Goal: Task Accomplishment & Management: Use online tool/utility

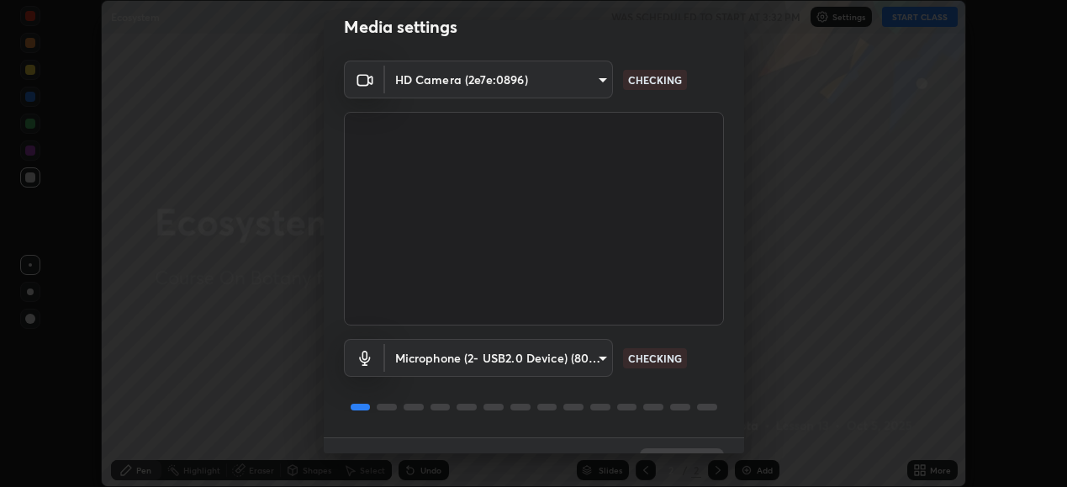
scroll to position [65, 0]
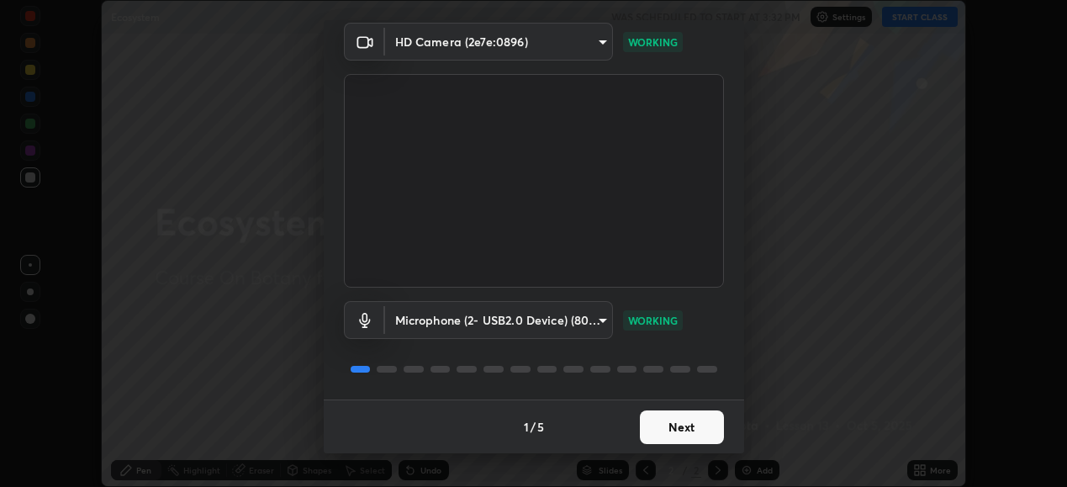
click at [656, 428] on button "Next" at bounding box center [682, 427] width 84 height 34
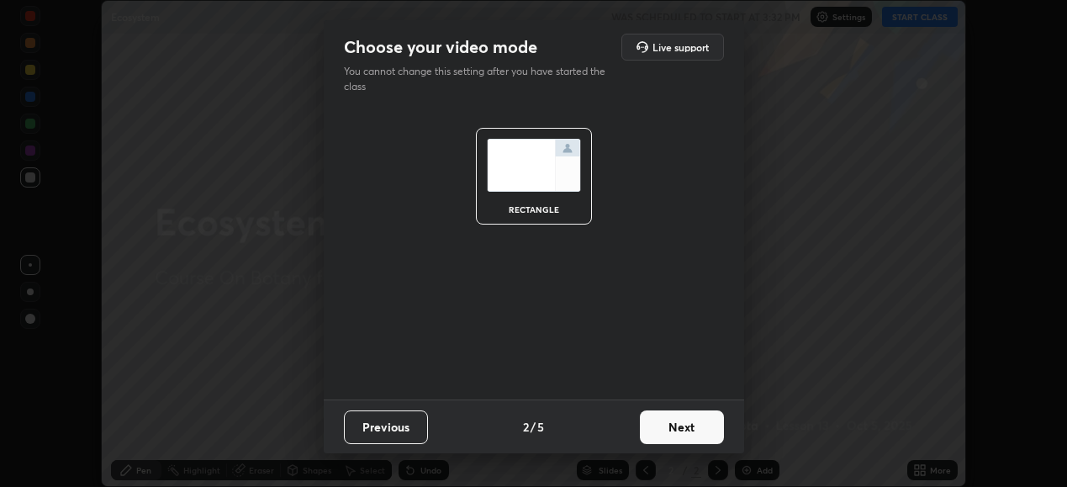
scroll to position [0, 0]
click at [672, 424] on button "Next" at bounding box center [682, 427] width 84 height 34
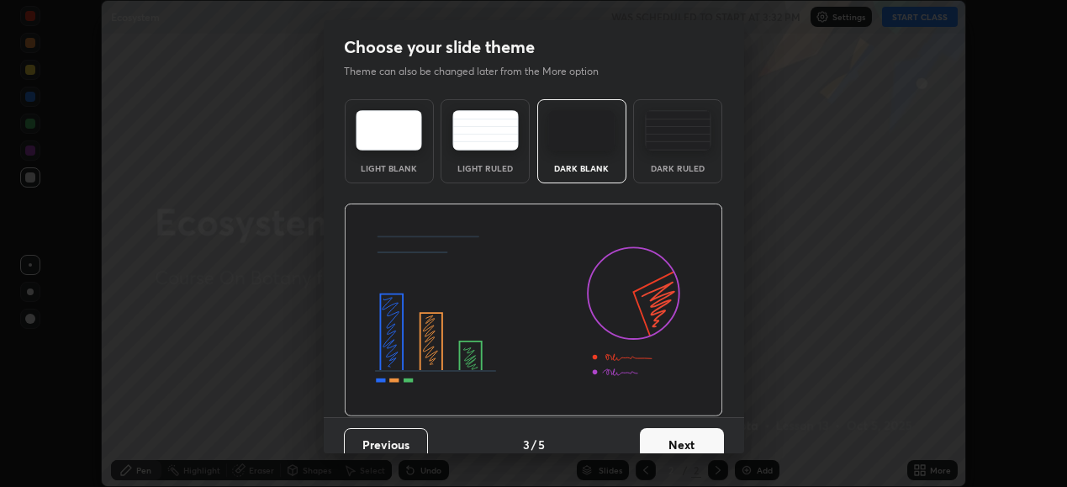
scroll to position [18, 0]
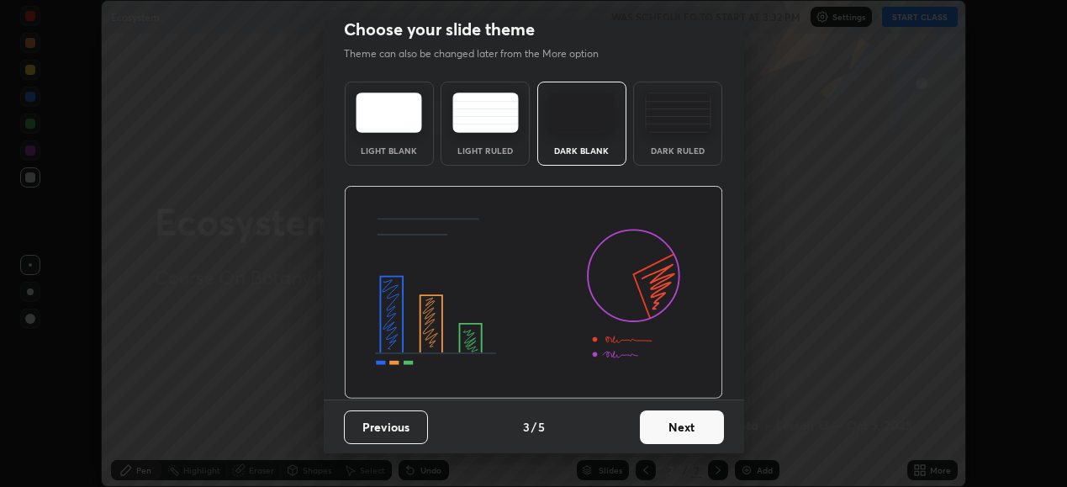
click at [661, 422] on button "Next" at bounding box center [682, 427] width 84 height 34
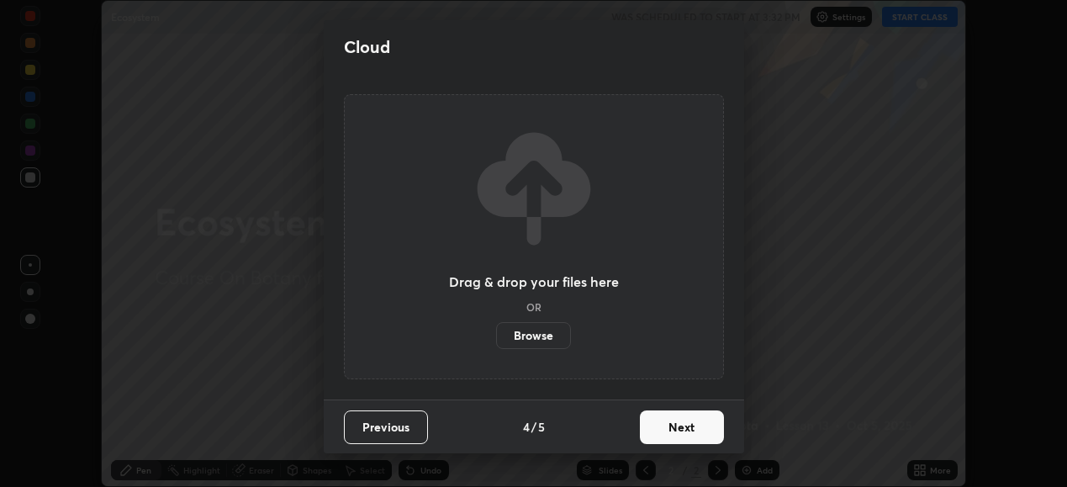
scroll to position [0, 0]
click at [668, 424] on button "Next" at bounding box center [682, 427] width 84 height 34
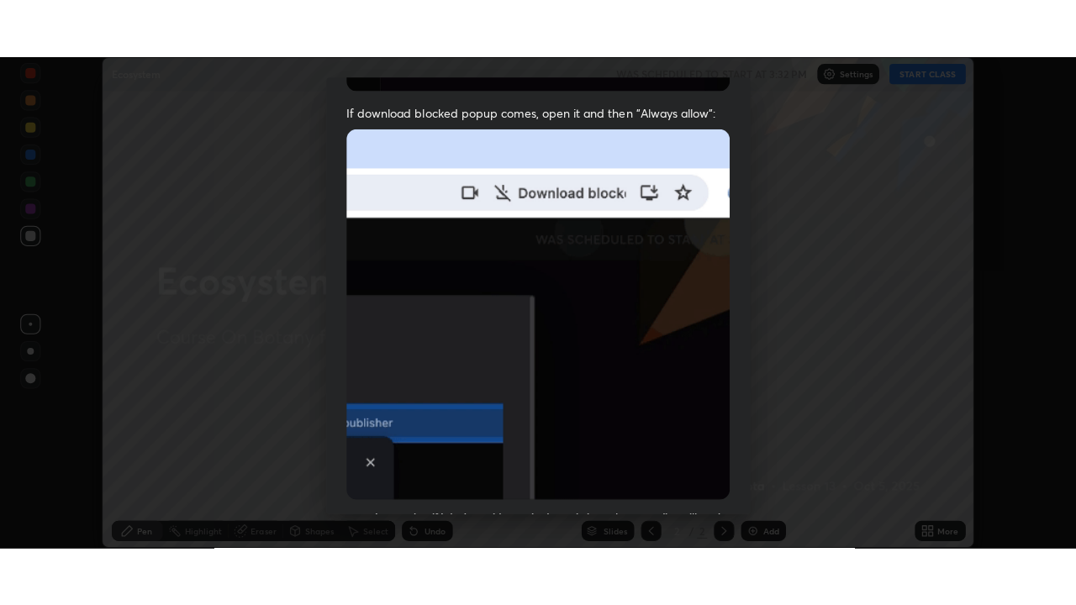
scroll to position [408, 0]
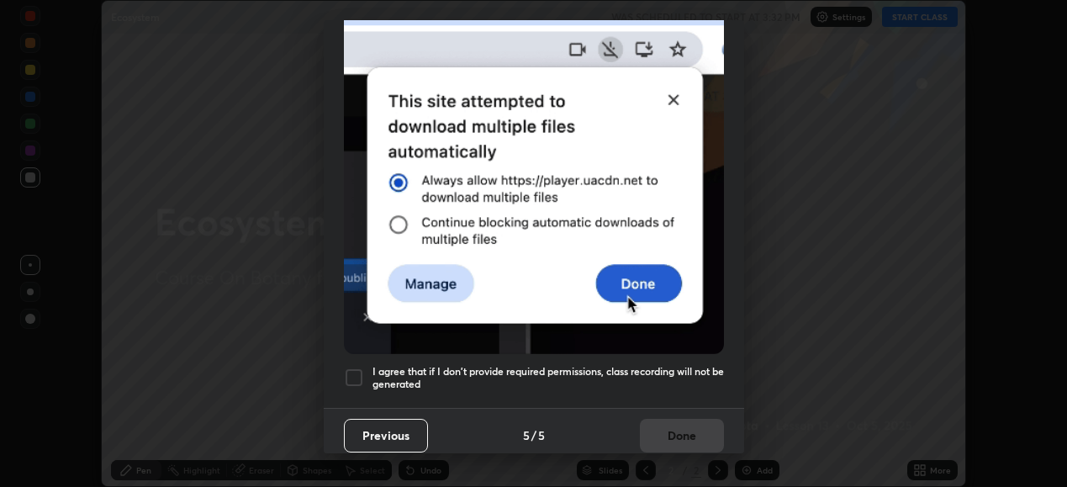
click at [360, 369] on div at bounding box center [354, 377] width 20 height 20
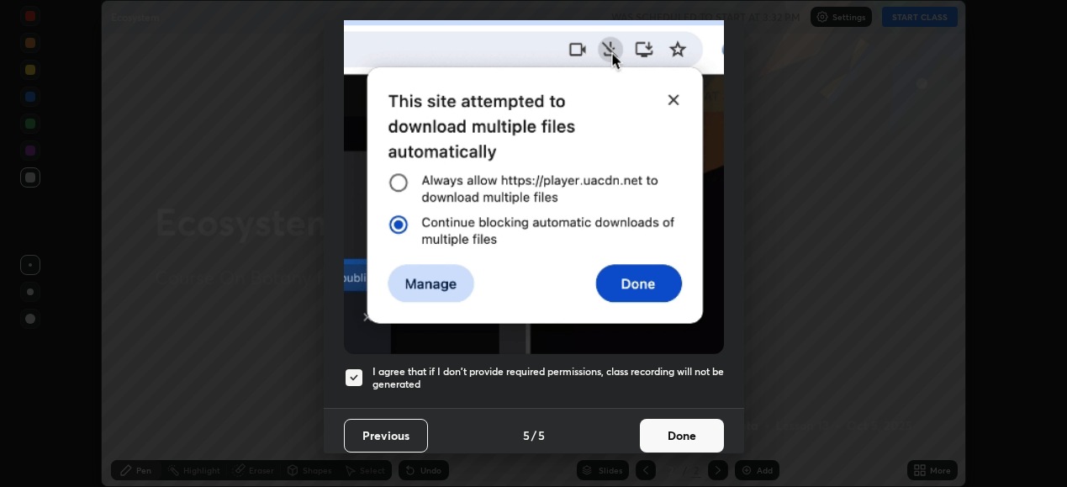
click at [666, 420] on button "Done" at bounding box center [682, 436] width 84 height 34
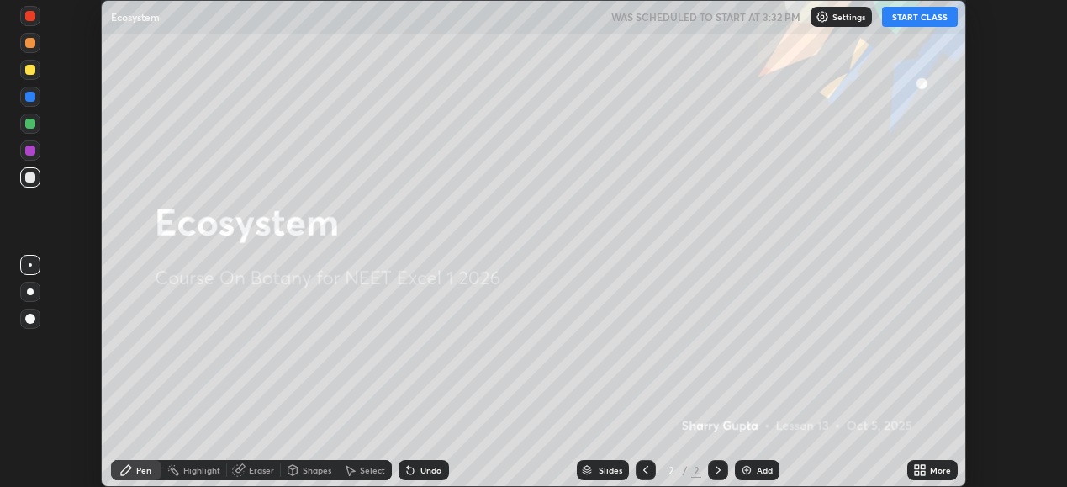
click at [935, 23] on button "START CLASS" at bounding box center [920, 17] width 76 height 20
click at [924, 471] on icon at bounding box center [923, 473] width 4 height 4
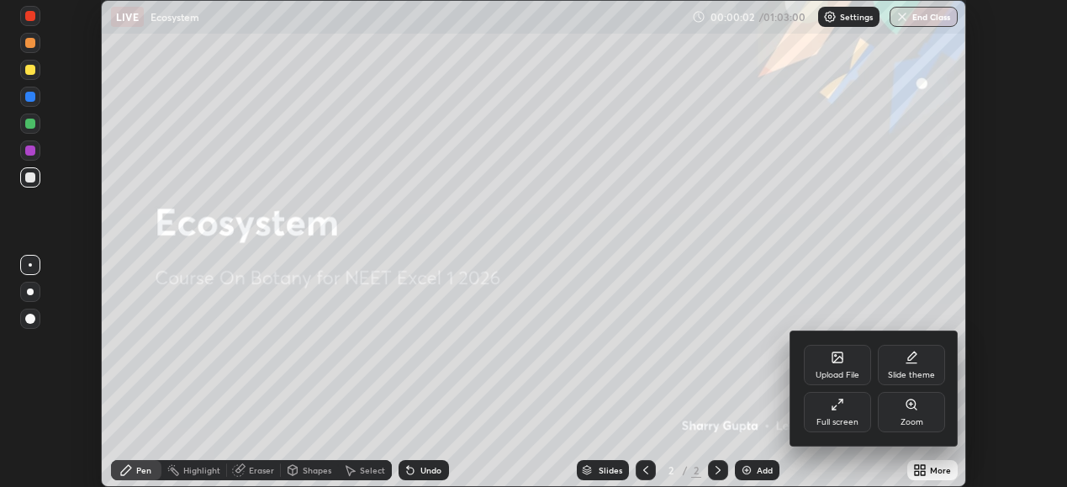
click at [848, 424] on div "Full screen" at bounding box center [838, 422] width 42 height 8
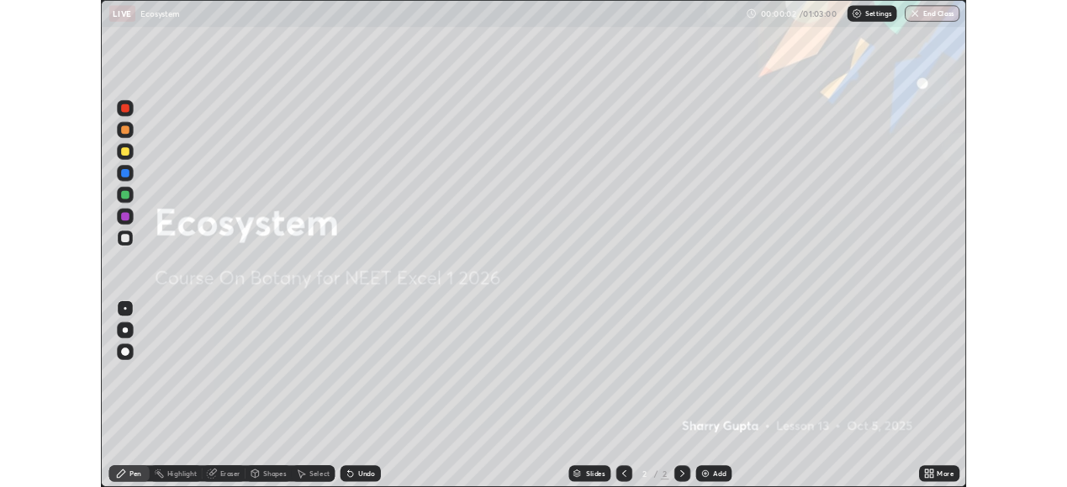
scroll to position [605, 1076]
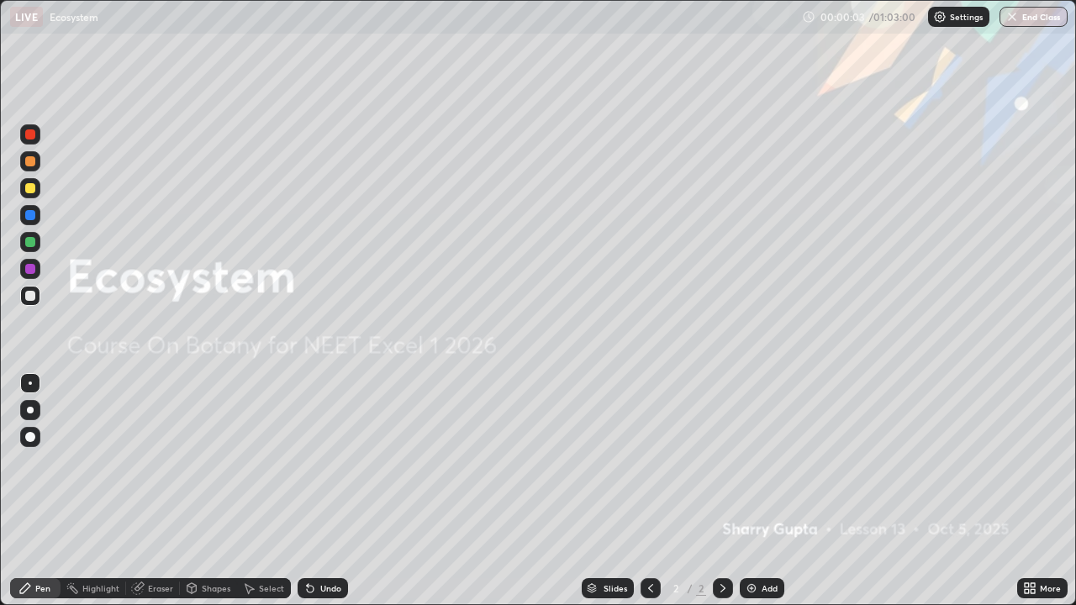
click at [761, 486] on div "Add" at bounding box center [762, 589] width 45 height 20
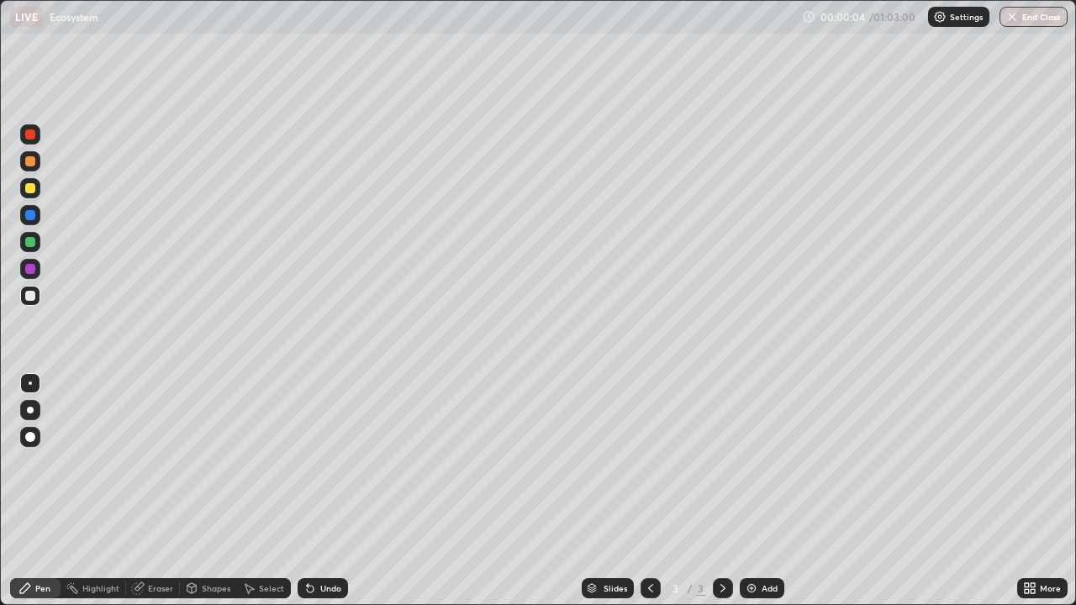
click at [1027, 486] on icon at bounding box center [1027, 586] width 4 height 4
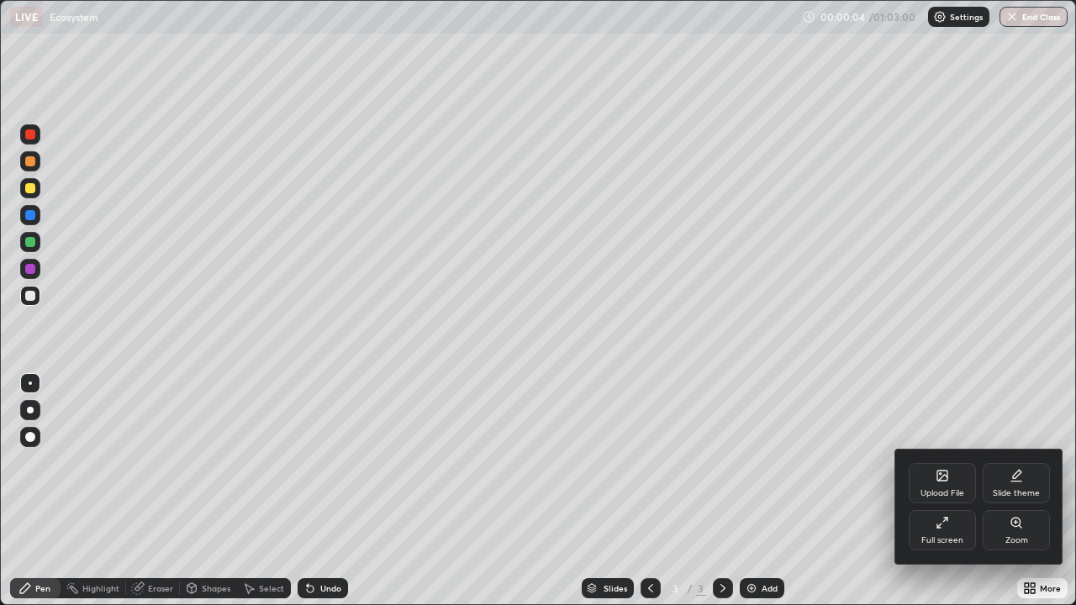
click at [938, 486] on div "Full screen" at bounding box center [943, 541] width 42 height 8
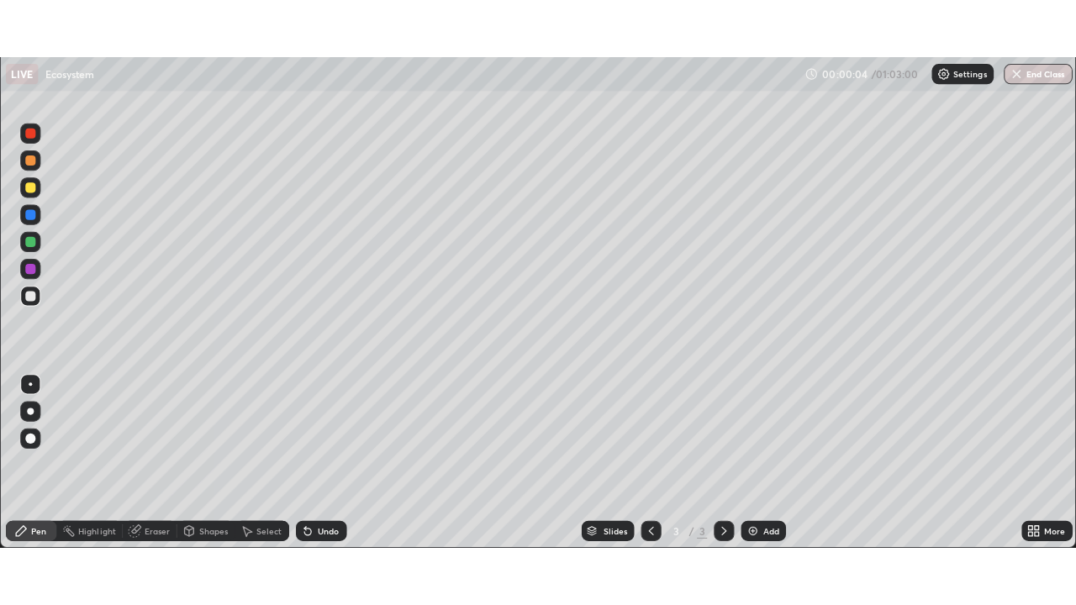
scroll to position [83605, 83025]
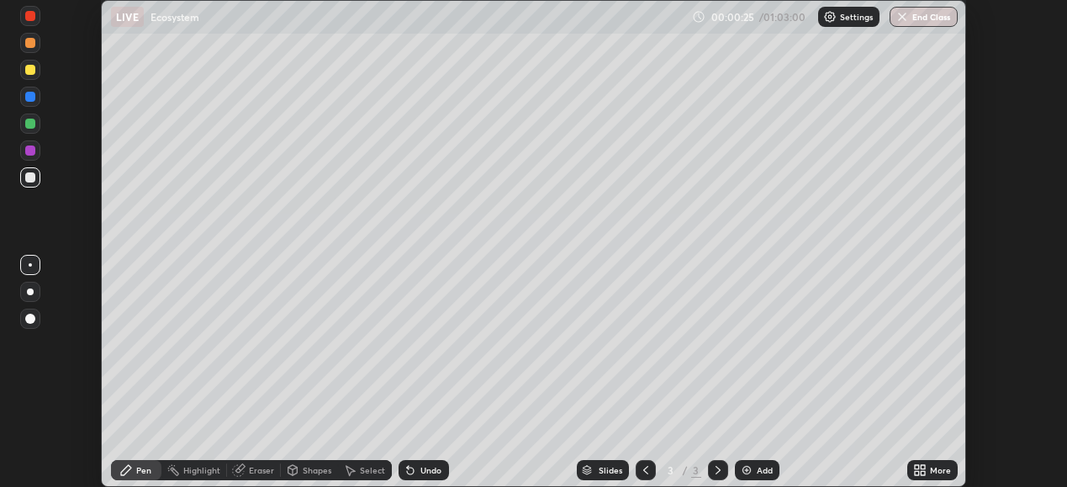
click at [31, 124] on div at bounding box center [30, 124] width 10 height 10
click at [30, 320] on div at bounding box center [30, 319] width 10 height 10
click at [30, 151] on div at bounding box center [30, 150] width 10 height 10
click at [34, 180] on div at bounding box center [30, 177] width 10 height 10
click at [934, 469] on div "More" at bounding box center [940, 470] width 21 height 8
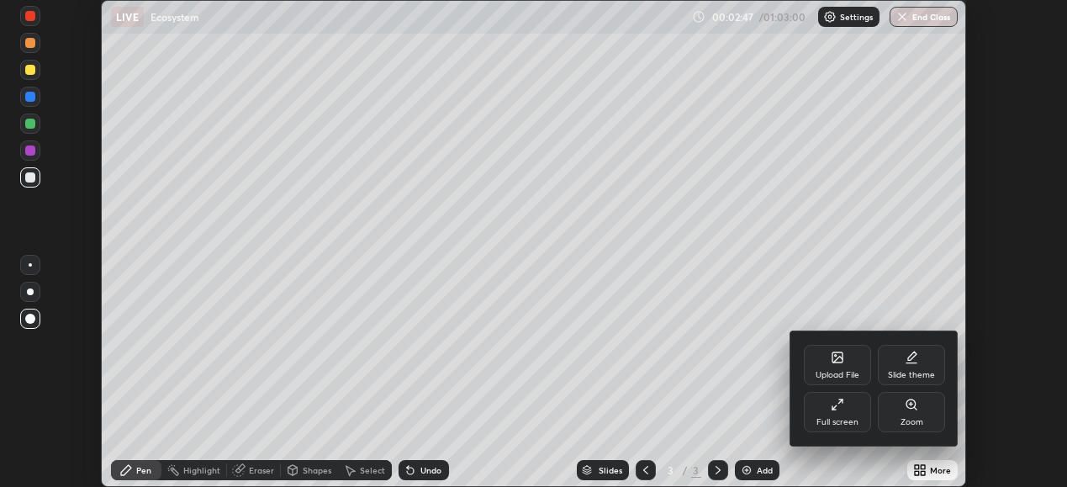
click at [862, 421] on div "Full screen" at bounding box center [837, 412] width 67 height 40
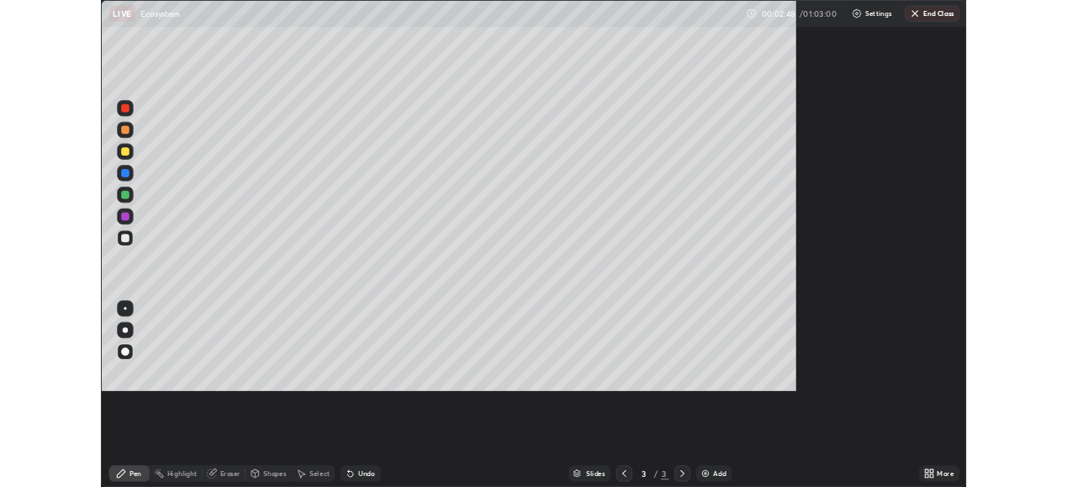
scroll to position [605, 1076]
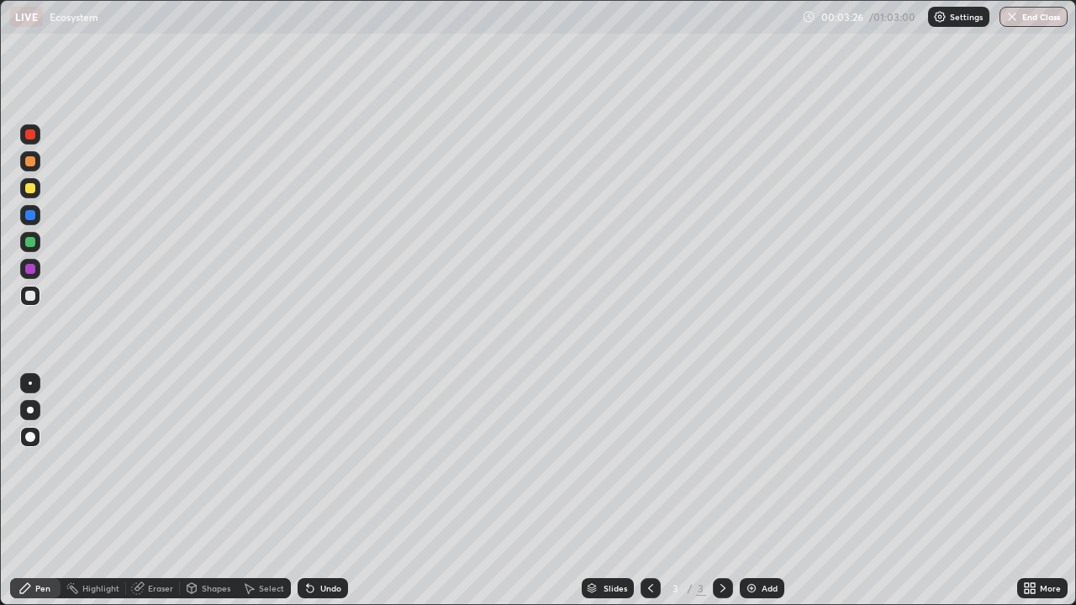
click at [759, 486] on div "Add" at bounding box center [762, 589] width 45 height 20
click at [34, 189] on div at bounding box center [30, 188] width 10 height 10
click at [33, 303] on div at bounding box center [30, 296] width 20 height 20
click at [30, 297] on div at bounding box center [30, 296] width 10 height 10
click at [34, 219] on div at bounding box center [30, 215] width 20 height 20
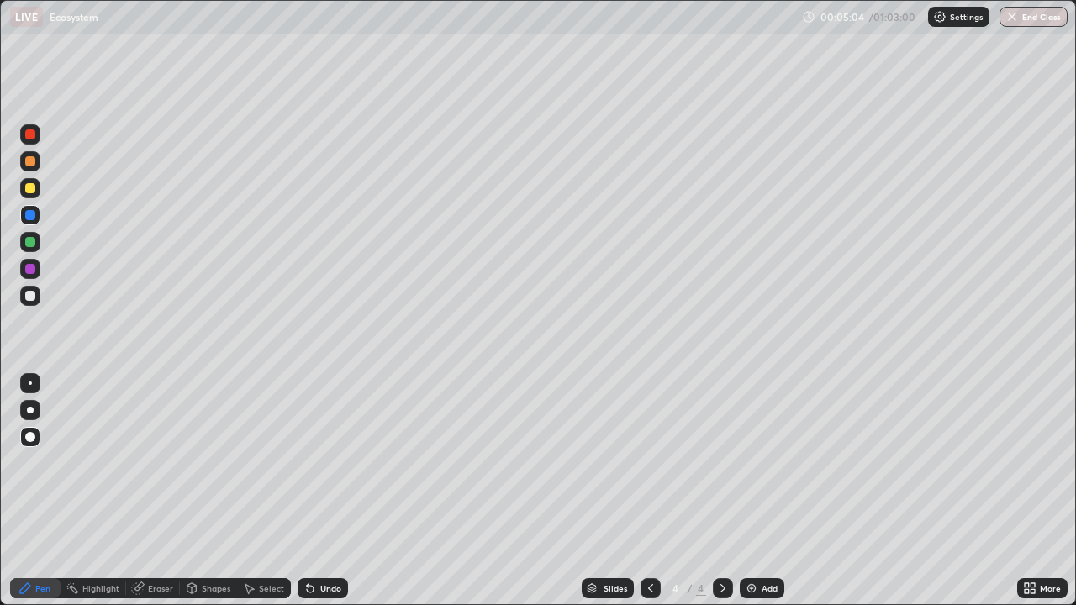
click at [31, 188] on div at bounding box center [30, 188] width 10 height 10
click at [31, 162] on div at bounding box center [30, 161] width 10 height 10
click at [766, 486] on div "Add" at bounding box center [770, 588] width 16 height 8
click at [34, 195] on div at bounding box center [30, 188] width 20 height 20
click at [30, 270] on div at bounding box center [30, 269] width 10 height 10
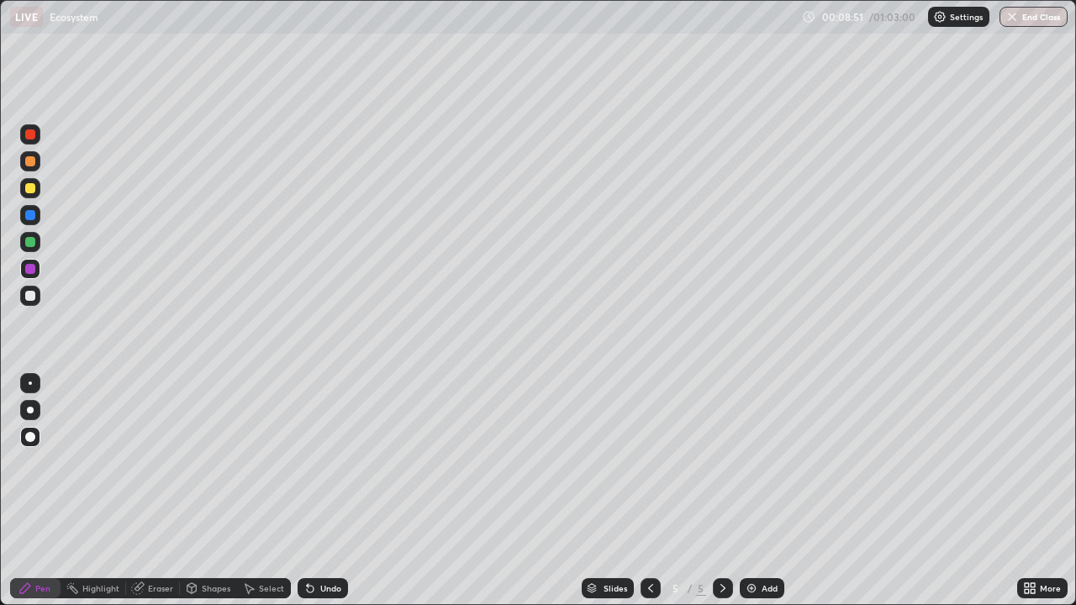
click at [30, 216] on div at bounding box center [30, 215] width 10 height 10
click at [32, 298] on div at bounding box center [30, 296] width 10 height 10
click at [34, 141] on div at bounding box center [30, 134] width 20 height 20
click at [32, 222] on div at bounding box center [30, 215] width 20 height 20
click at [34, 298] on div at bounding box center [30, 296] width 10 height 10
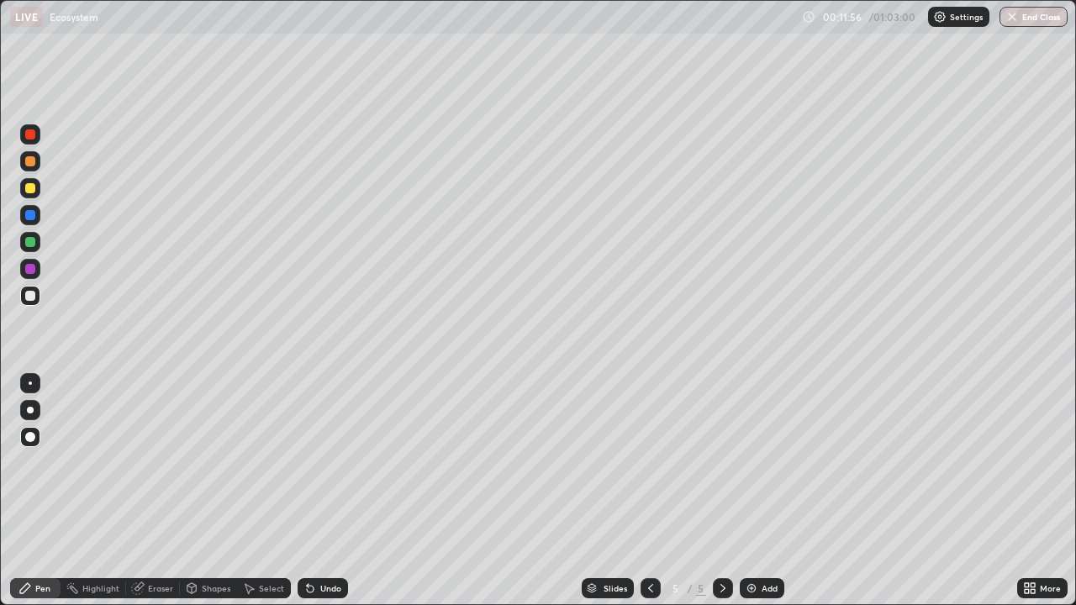
click at [38, 272] on div at bounding box center [30, 269] width 20 height 20
click at [34, 197] on div at bounding box center [30, 188] width 20 height 20
click at [316, 486] on div "Undo" at bounding box center [323, 589] width 50 height 20
click at [320, 486] on div "Undo" at bounding box center [330, 588] width 21 height 8
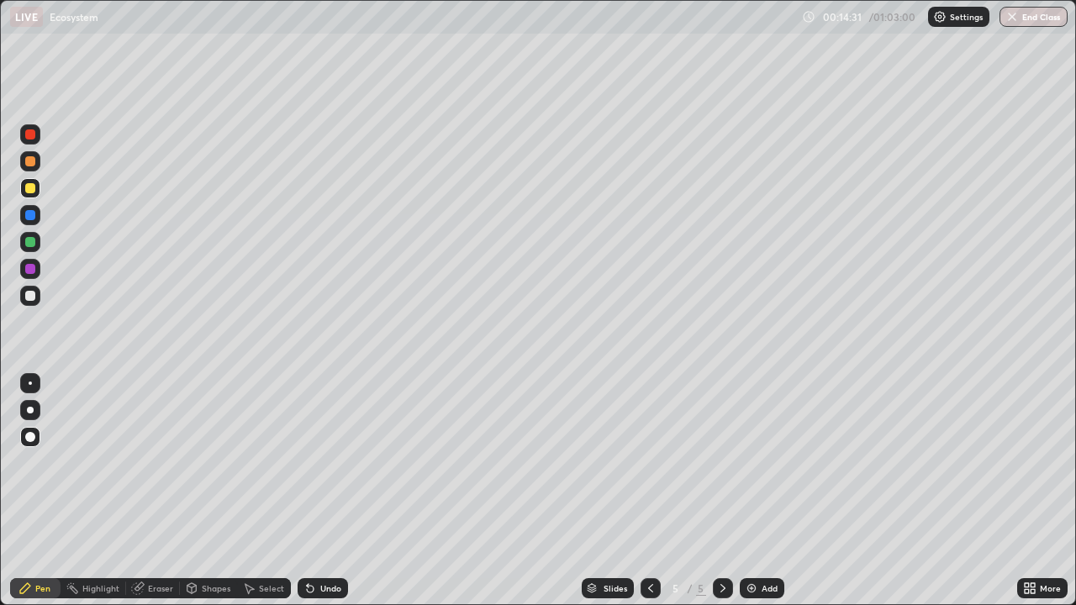
click at [35, 304] on div at bounding box center [30, 296] width 20 height 20
click at [747, 486] on div "Add" at bounding box center [762, 589] width 45 height 20
click at [648, 486] on icon at bounding box center [650, 588] width 5 height 8
click at [31, 248] on div at bounding box center [30, 242] width 20 height 20
click at [755, 486] on img at bounding box center [751, 588] width 13 height 13
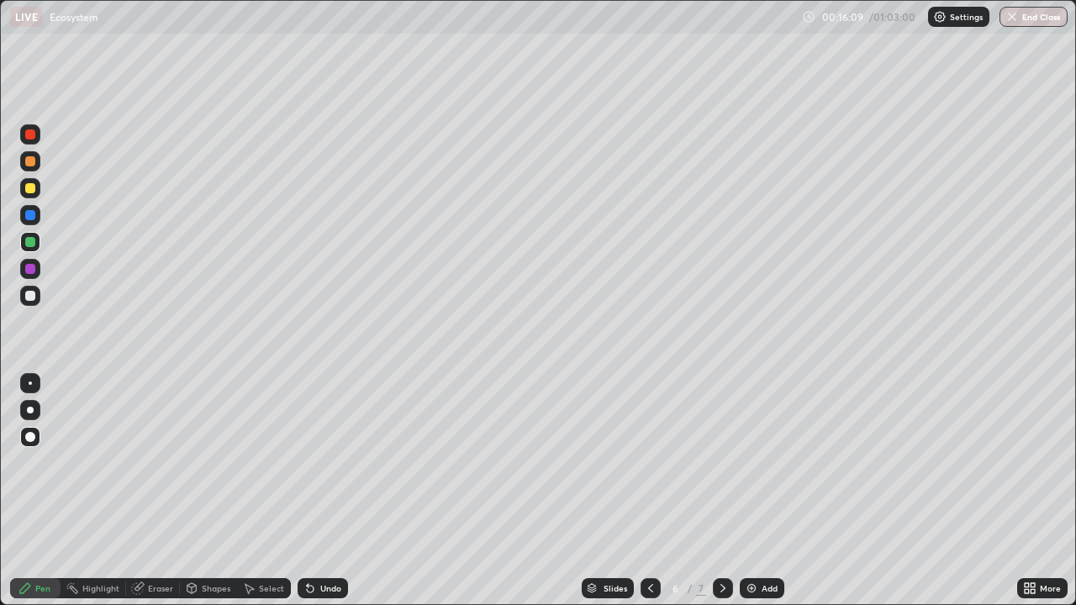
click at [34, 163] on div at bounding box center [30, 161] width 10 height 10
click at [30, 297] on div at bounding box center [30, 296] width 10 height 10
click at [33, 137] on div at bounding box center [30, 135] width 10 height 10
click at [33, 300] on div at bounding box center [30, 296] width 20 height 20
click at [30, 243] on div at bounding box center [30, 242] width 10 height 10
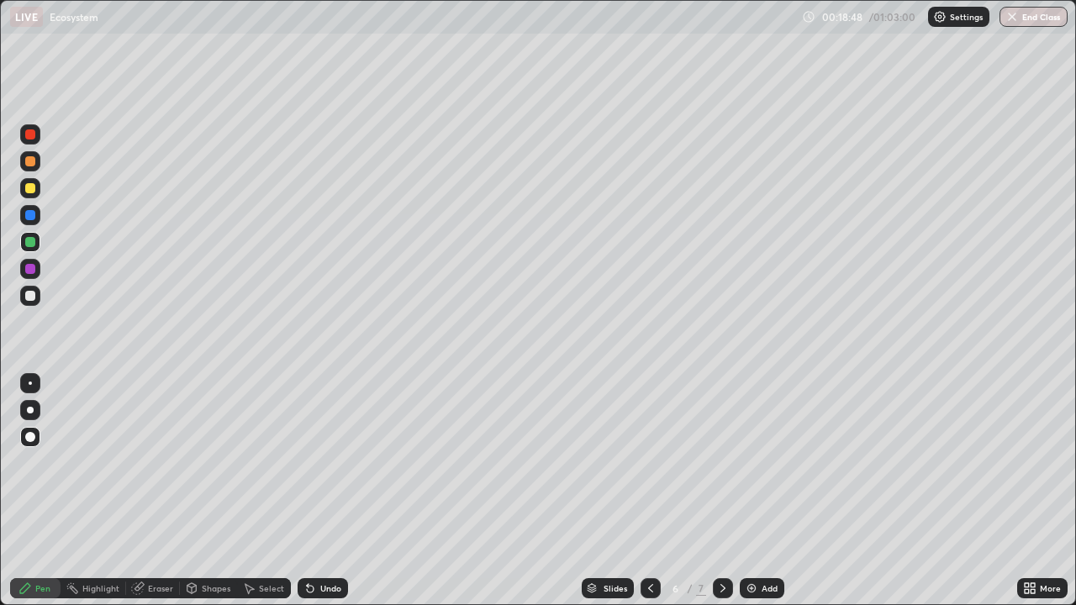
click at [321, 486] on div "Undo" at bounding box center [330, 588] width 21 height 8
click at [320, 486] on div "Undo" at bounding box center [330, 588] width 21 height 8
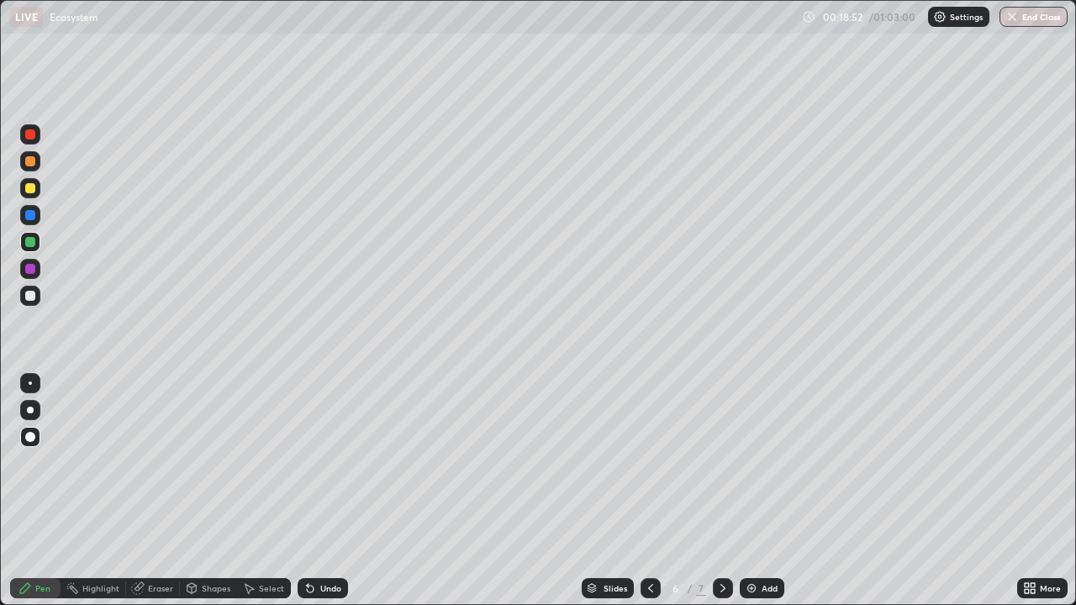
click at [317, 486] on div "Undo" at bounding box center [323, 589] width 50 height 20
click at [316, 486] on div "Undo" at bounding box center [323, 589] width 50 height 20
click at [317, 486] on div "Undo" at bounding box center [323, 589] width 50 height 20
click at [316, 486] on div "Undo" at bounding box center [323, 589] width 50 height 20
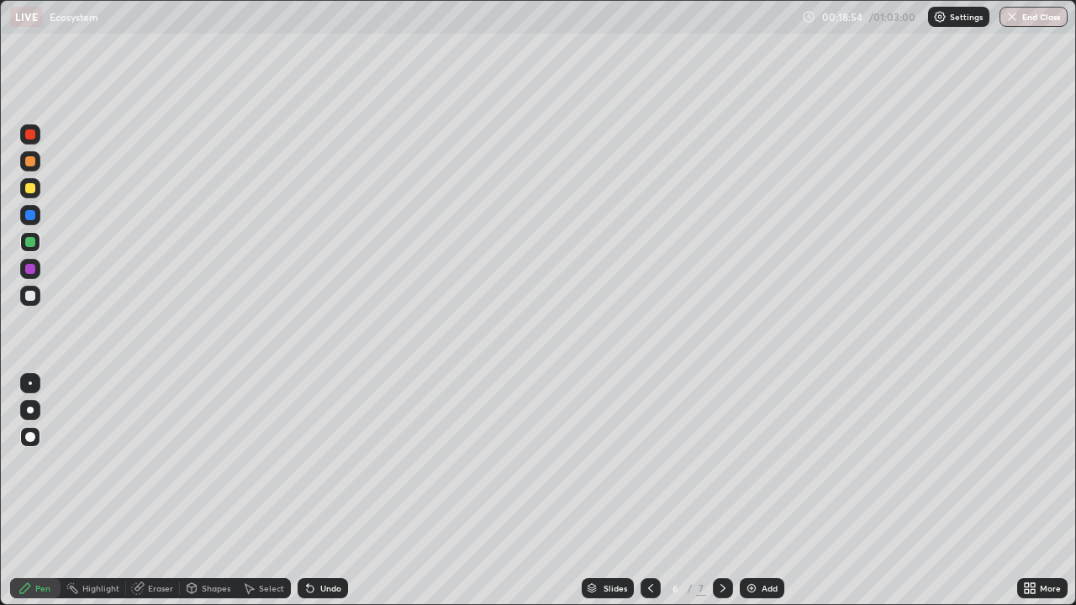
click at [320, 486] on div "Undo" at bounding box center [330, 588] width 21 height 8
click at [315, 486] on div "Undo" at bounding box center [323, 589] width 50 height 20
click at [34, 300] on div at bounding box center [30, 296] width 20 height 20
click at [759, 486] on div "Add" at bounding box center [762, 589] width 45 height 20
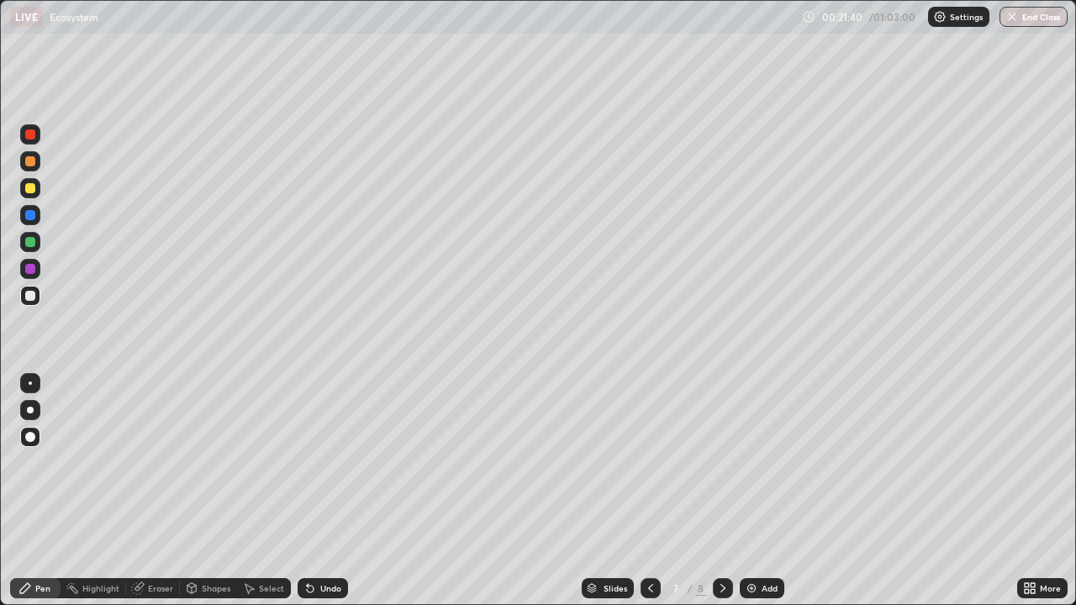
click at [30, 188] on div at bounding box center [30, 188] width 10 height 10
click at [29, 275] on div at bounding box center [30, 269] width 20 height 20
click at [29, 300] on div at bounding box center [30, 296] width 10 height 10
click at [29, 166] on div at bounding box center [30, 161] width 10 height 10
click at [30, 297] on div at bounding box center [30, 296] width 10 height 10
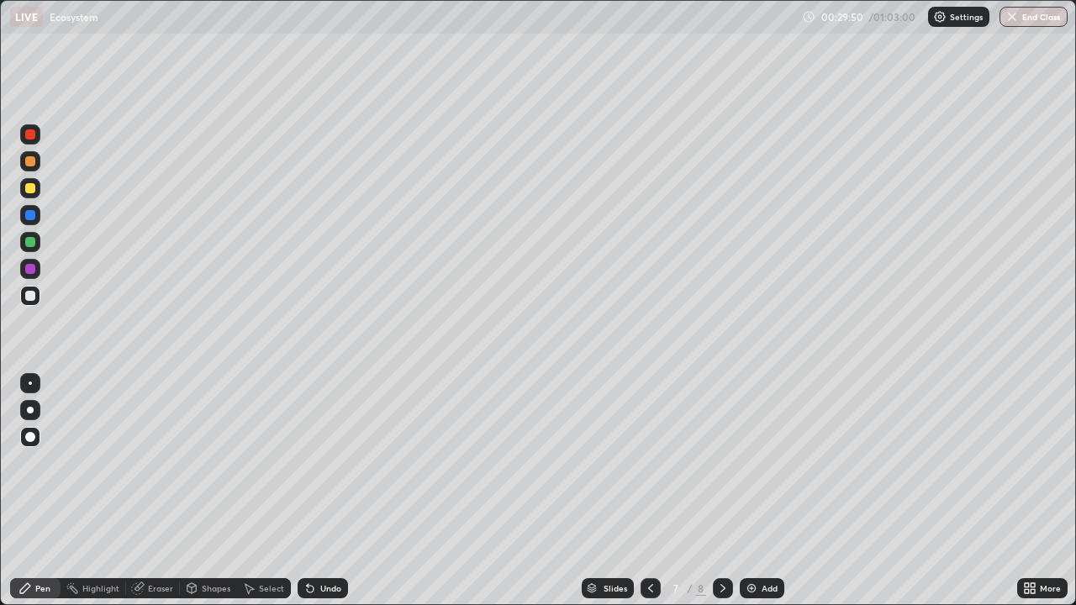
click at [29, 218] on div at bounding box center [30, 215] width 10 height 10
click at [757, 486] on div "Add" at bounding box center [762, 589] width 45 height 20
click at [35, 303] on div at bounding box center [30, 296] width 20 height 20
click at [30, 160] on div at bounding box center [30, 161] width 10 height 10
click at [30, 197] on div at bounding box center [30, 188] width 20 height 20
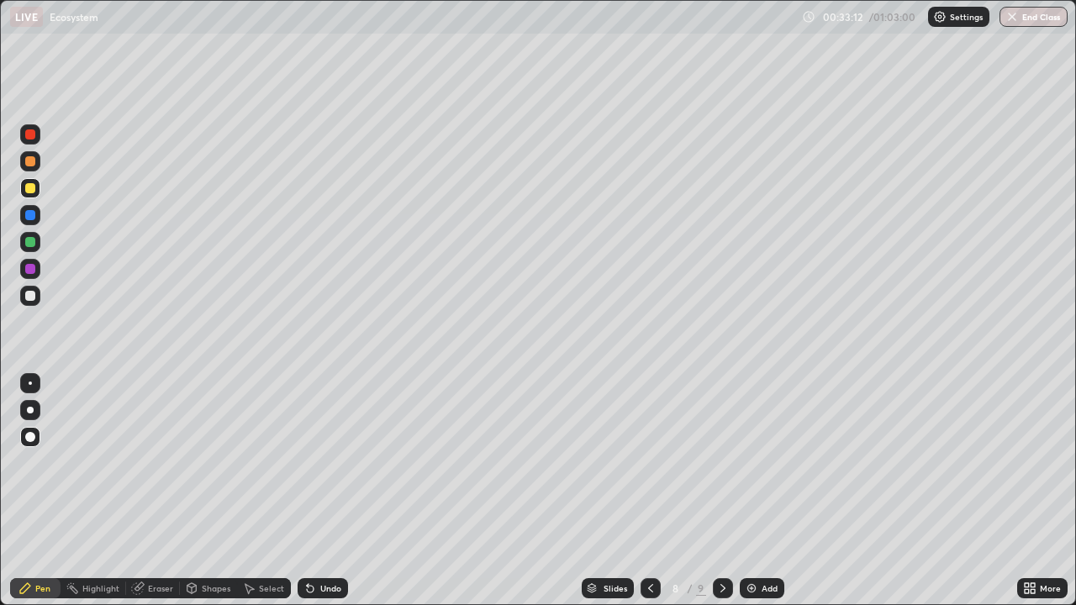
click at [29, 246] on div at bounding box center [30, 242] width 10 height 10
click at [31, 188] on div at bounding box center [30, 188] width 10 height 10
click at [37, 163] on div at bounding box center [30, 161] width 20 height 20
click at [31, 188] on div at bounding box center [30, 188] width 10 height 10
click at [31, 135] on div at bounding box center [30, 135] width 10 height 10
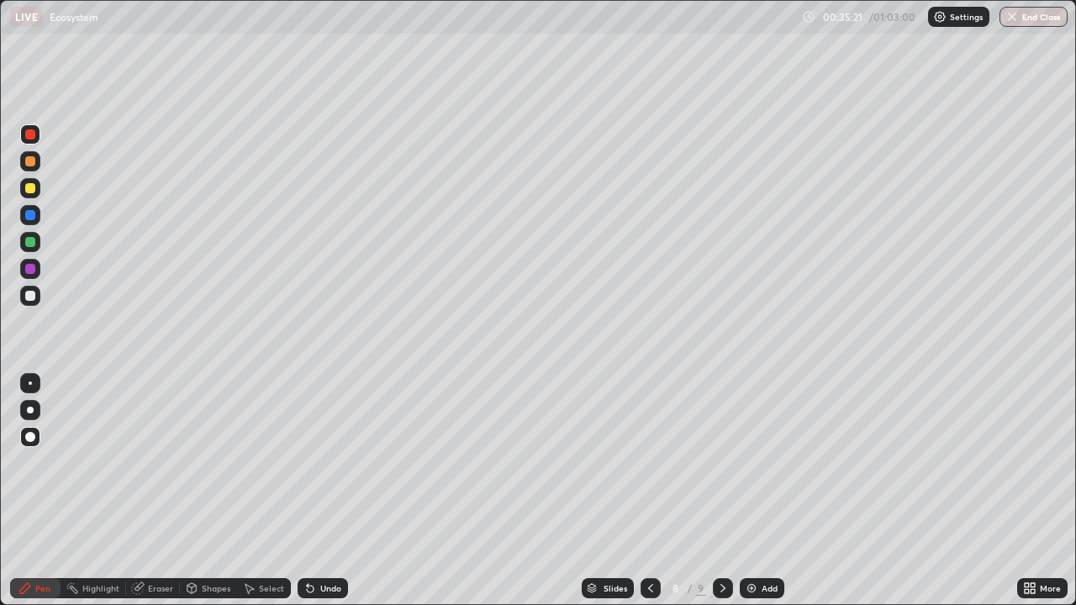
click at [34, 245] on div at bounding box center [30, 242] width 10 height 10
click at [30, 216] on div at bounding box center [30, 215] width 10 height 10
click at [33, 296] on div at bounding box center [30, 296] width 10 height 10
click at [315, 486] on div "Undo" at bounding box center [323, 589] width 50 height 20
click at [30, 162] on div at bounding box center [30, 161] width 10 height 10
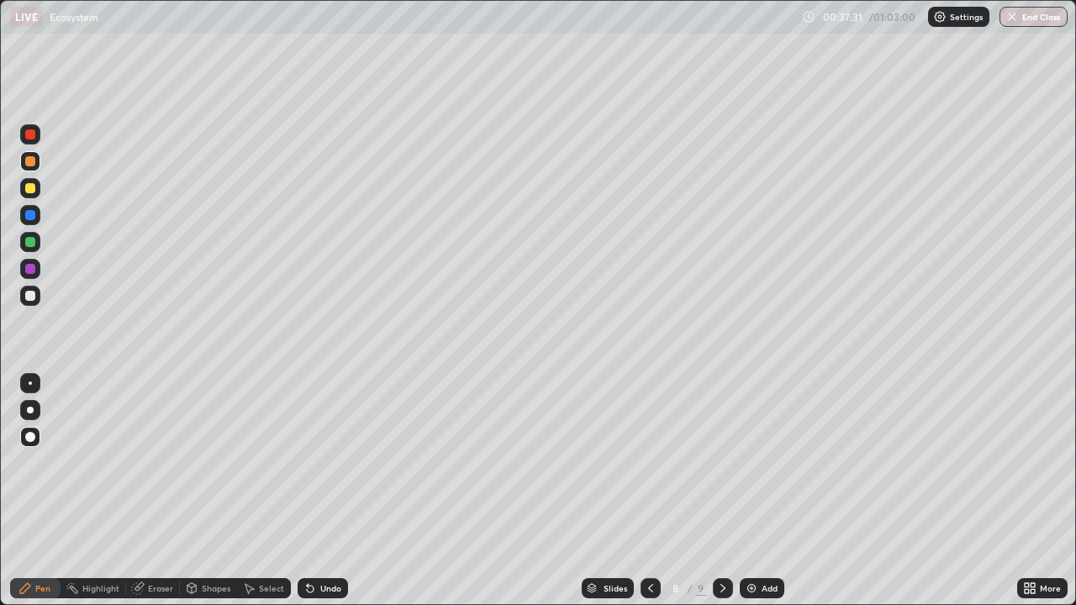
click at [31, 298] on div at bounding box center [30, 296] width 10 height 10
click at [959, 486] on div "Slides 8 / 9 Add" at bounding box center [682, 589] width 669 height 34
click at [962, 486] on div "Slides 8 / 9 Add" at bounding box center [682, 589] width 669 height 34
click at [956, 486] on div "Slides 8 / 9 Add" at bounding box center [682, 589] width 669 height 34
click at [957, 486] on div "Slides 8 / 9 Add" at bounding box center [682, 589] width 669 height 34
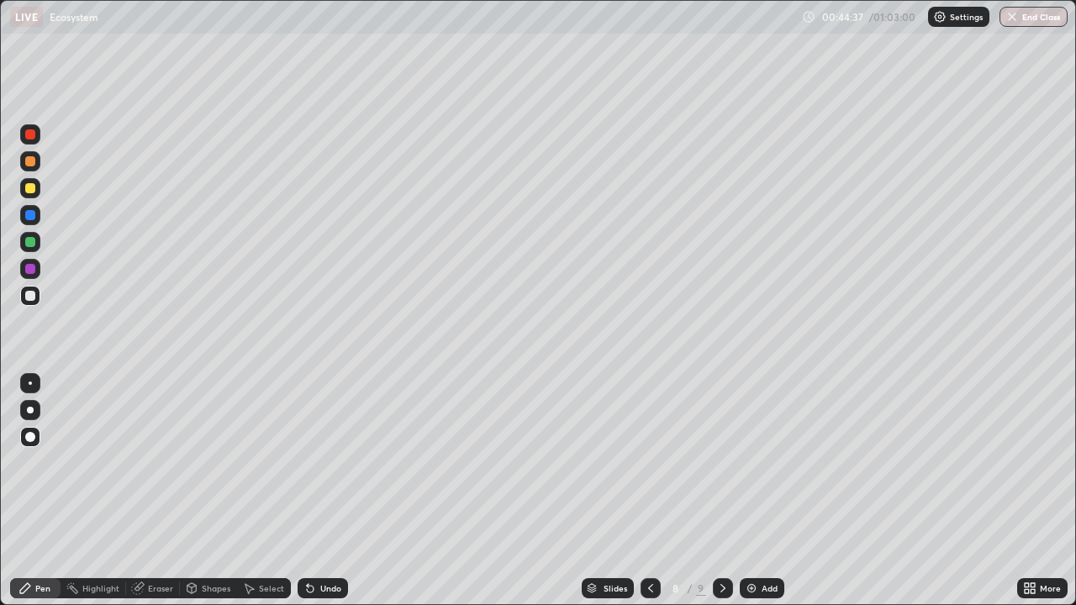
click at [768, 486] on div "Add" at bounding box center [770, 588] width 16 height 8
click at [34, 273] on div at bounding box center [30, 269] width 20 height 20
click at [30, 297] on div at bounding box center [30, 296] width 10 height 10
click at [32, 189] on div at bounding box center [30, 188] width 10 height 10
click at [34, 273] on div at bounding box center [30, 269] width 20 height 20
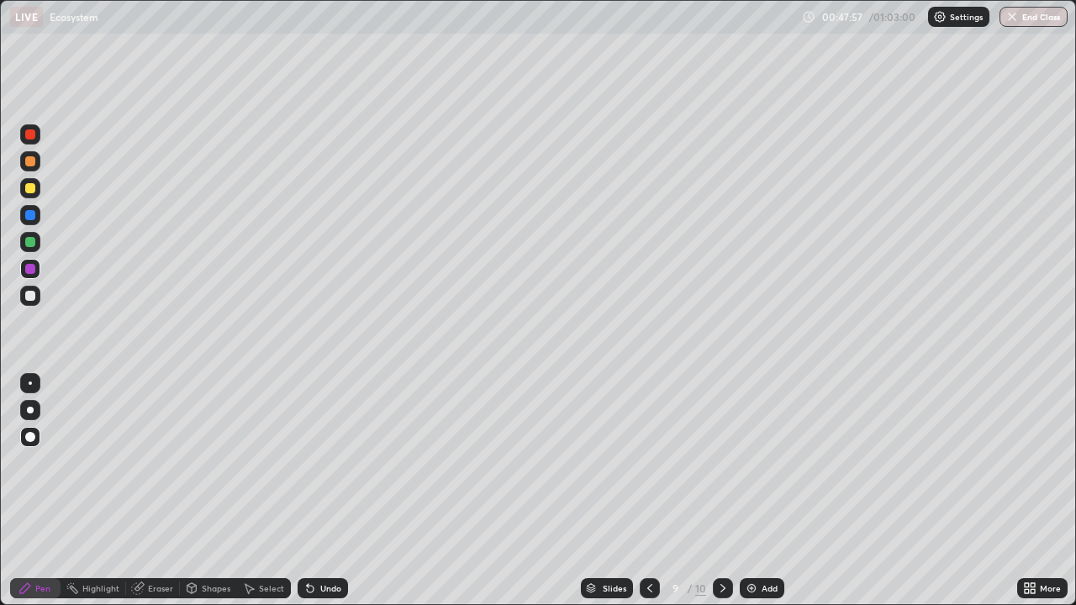
click at [31, 246] on div at bounding box center [30, 242] width 10 height 10
click at [28, 190] on div at bounding box center [30, 188] width 10 height 10
click at [658, 486] on div at bounding box center [650, 589] width 20 height 34
click at [720, 486] on icon at bounding box center [722, 588] width 13 height 13
click at [37, 218] on div at bounding box center [30, 215] width 20 height 20
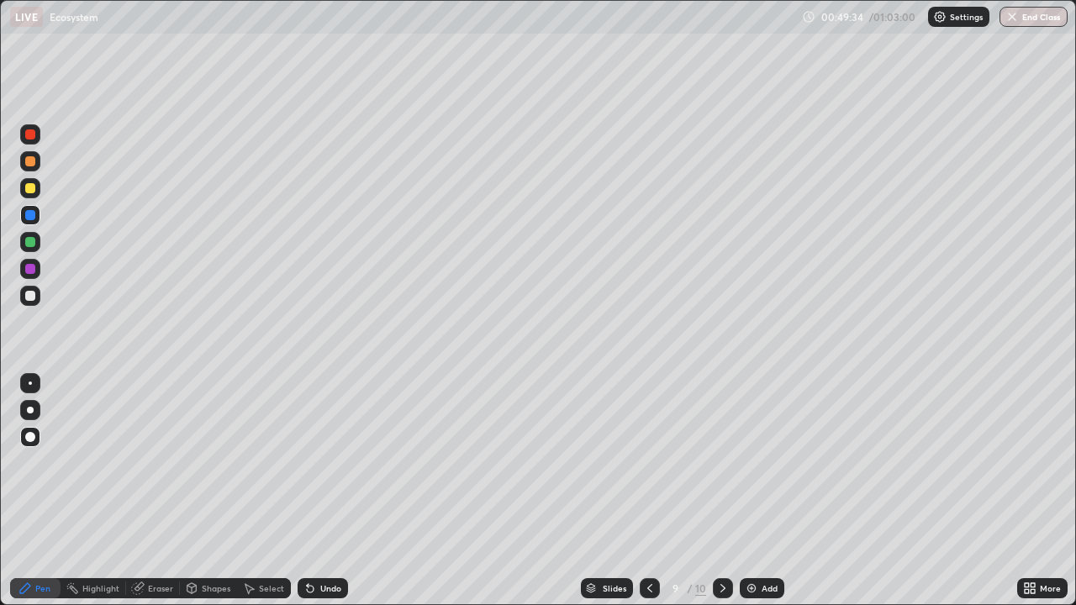
click at [30, 165] on div at bounding box center [30, 161] width 10 height 10
click at [763, 486] on div "Add" at bounding box center [770, 588] width 16 height 8
click at [31, 297] on div at bounding box center [30, 296] width 10 height 10
click at [29, 164] on div at bounding box center [30, 161] width 10 height 10
click at [31, 242] on div at bounding box center [30, 242] width 10 height 10
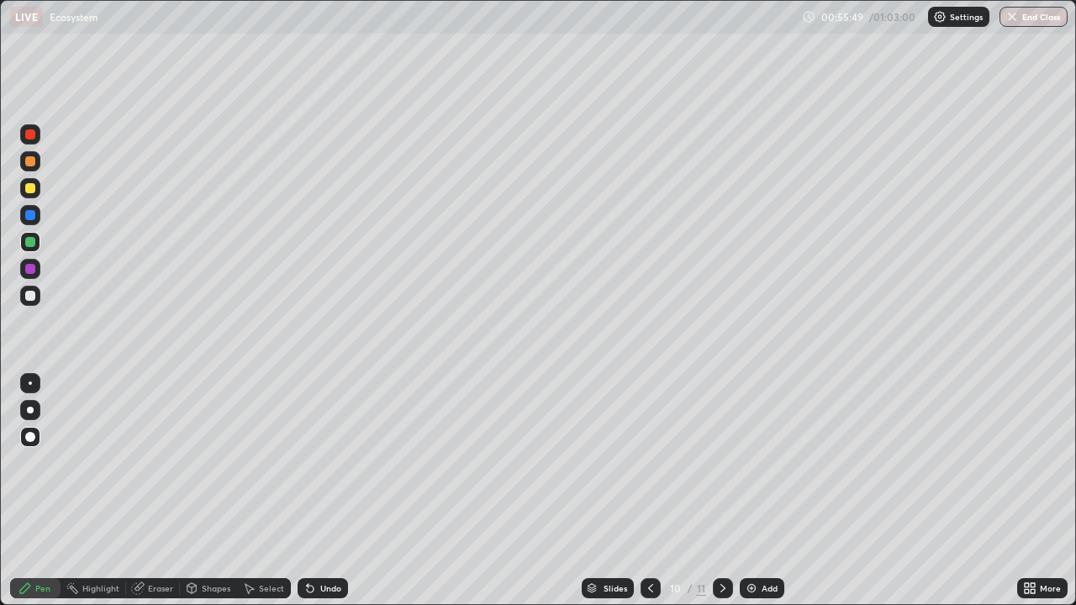
click at [1042, 25] on button "End Class" at bounding box center [1034, 17] width 68 height 20
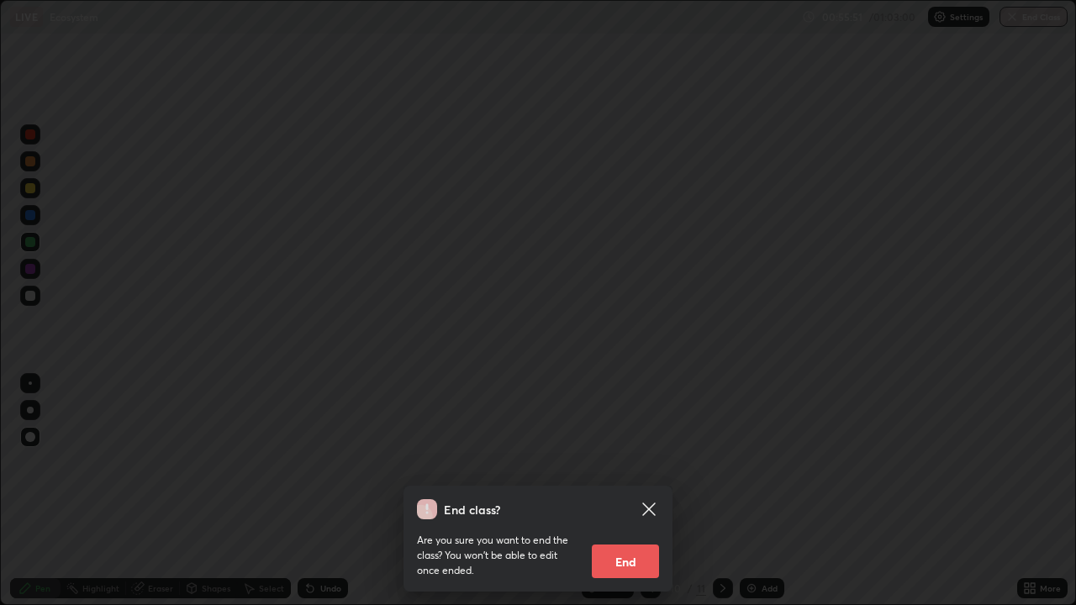
click at [640, 486] on button "End" at bounding box center [625, 562] width 67 height 34
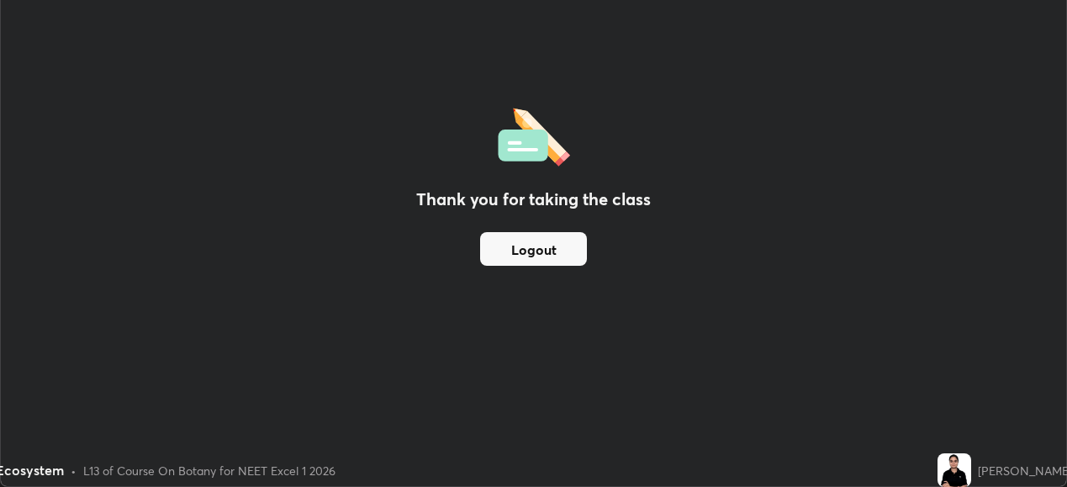
scroll to position [83605, 83025]
